Goal: Transaction & Acquisition: Purchase product/service

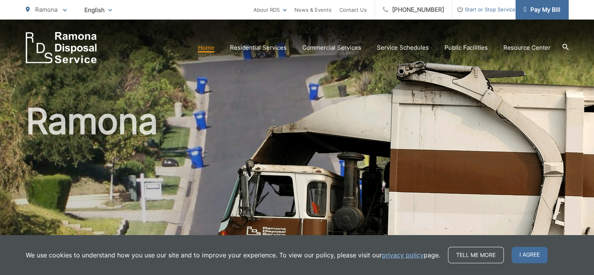
click at [535, 10] on span "Pay My Bill" at bounding box center [542, 9] width 37 height 9
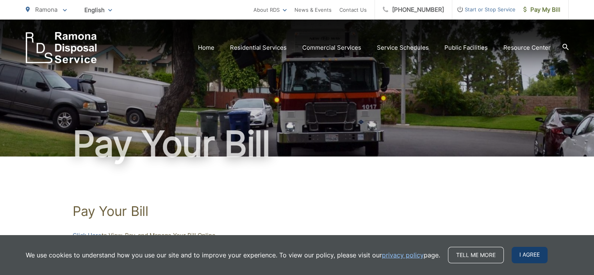
click at [527, 257] on span "I agree" at bounding box center [530, 255] width 36 height 16
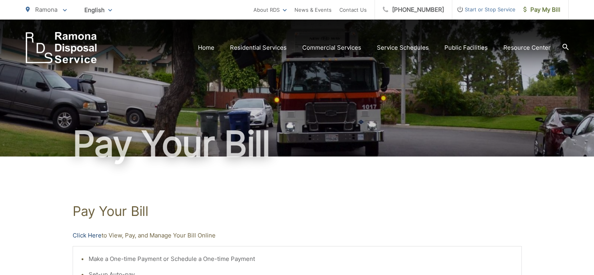
click at [87, 235] on link "Click Here" at bounding box center [87, 235] width 29 height 9
